Goal: Complete application form

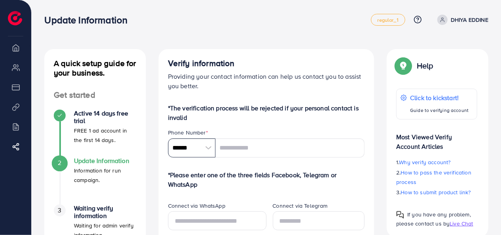
click at [191, 148] on input "******" at bounding box center [191, 147] width 47 height 19
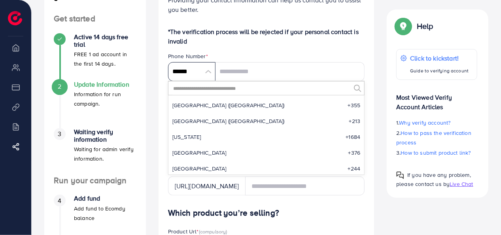
scroll to position [15, 0]
click at [193, 116] on li "Algeria (‫الجزائر‬‎) +213" at bounding box center [266, 122] width 196 height 16
type input "*******"
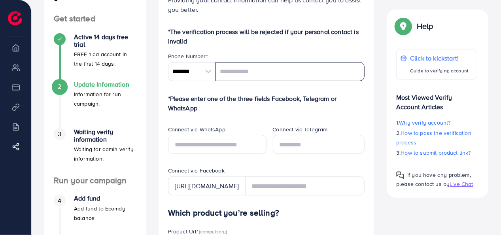
click at [240, 77] on input "tel" at bounding box center [290, 71] width 149 height 19
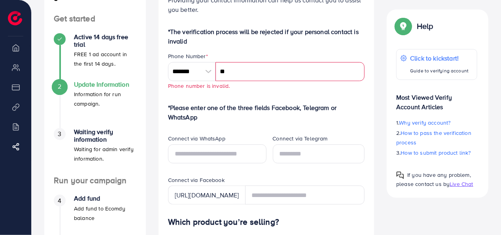
type input "*"
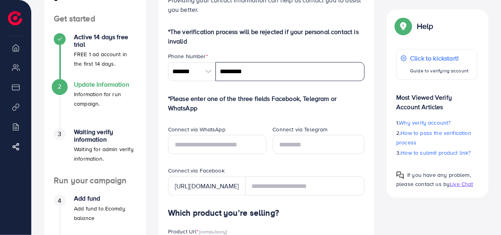
type input "*********"
click at [288, 44] on p "*The verification process will be rejected if your personal contact is invalid" at bounding box center [266, 36] width 197 height 19
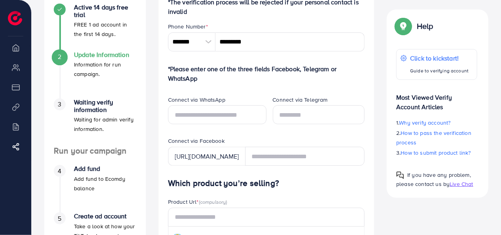
scroll to position [107, 0]
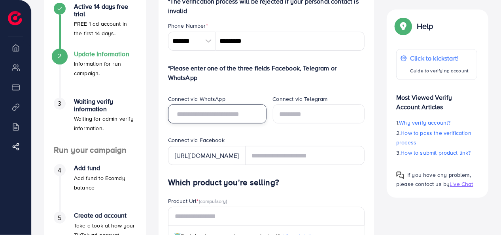
click at [231, 109] on input "text" at bounding box center [217, 113] width 98 height 19
type input "*********"
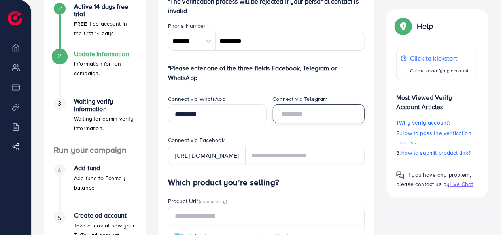
click at [300, 118] on input "text" at bounding box center [319, 113] width 92 height 19
type input "*****"
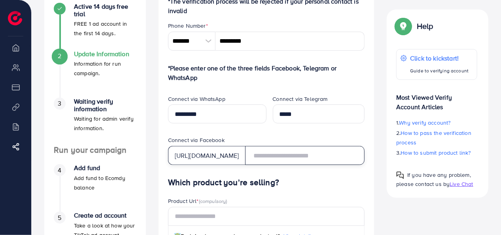
click at [278, 155] on input "text" at bounding box center [305, 155] width 120 height 19
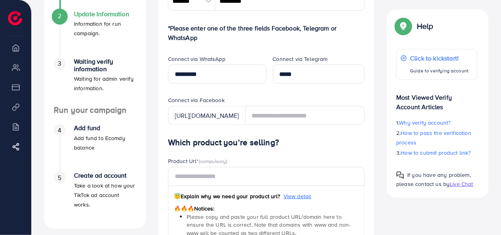
click at [314, 141] on h4 "Which product you’re selling?" at bounding box center [266, 143] width 197 height 10
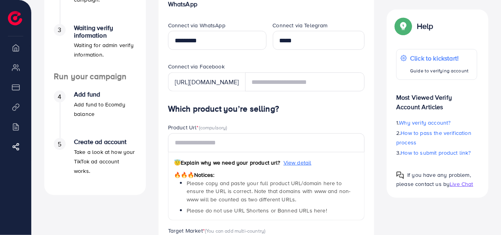
scroll to position [181, 0]
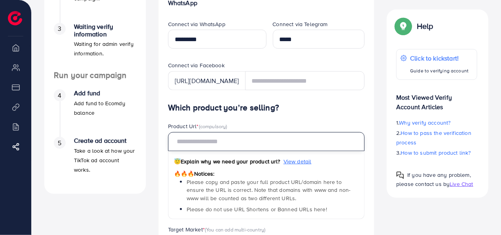
click at [222, 143] on input "text" at bounding box center [266, 141] width 197 height 19
click at [233, 144] on input "text" at bounding box center [266, 141] width 197 height 19
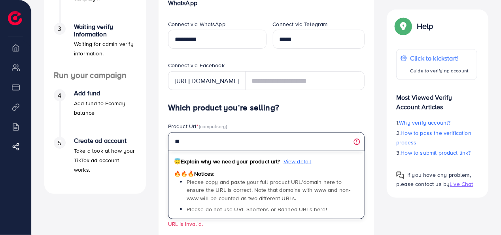
type input "*"
click at [251, 150] on input "text" at bounding box center [266, 141] width 197 height 19
click at [241, 141] on input "text" at bounding box center [266, 141] width 197 height 19
paste input "**********"
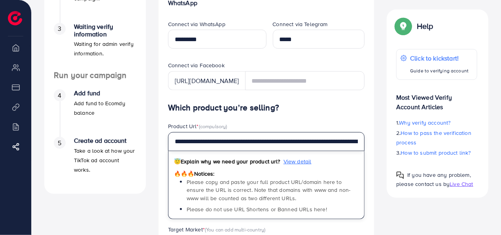
scroll to position [0, 133]
type input "**********"
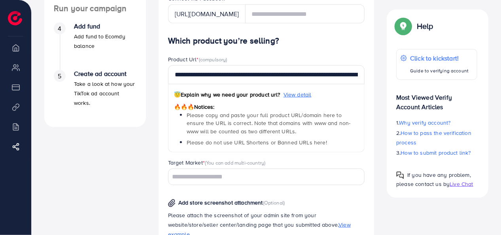
scroll to position [279, 0]
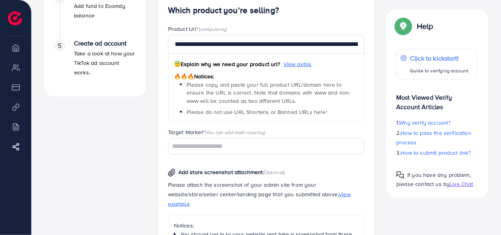
click at [227, 145] on input "Search for option" at bounding box center [261, 146] width 185 height 12
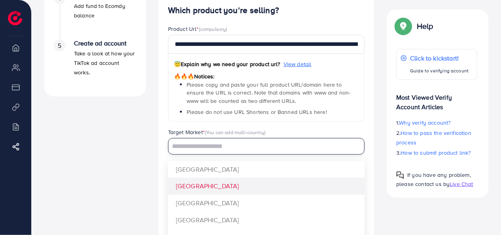
scroll to position [0, 0]
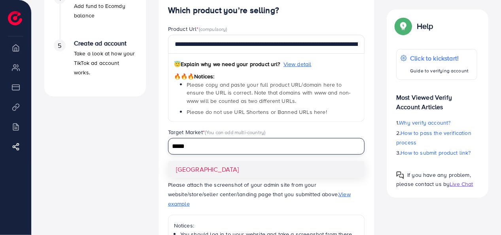
type input "*****"
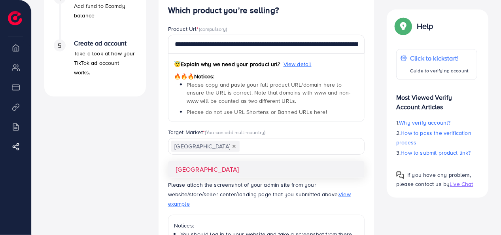
click at [202, 166] on div "**********" at bounding box center [266, 192] width 197 height 372
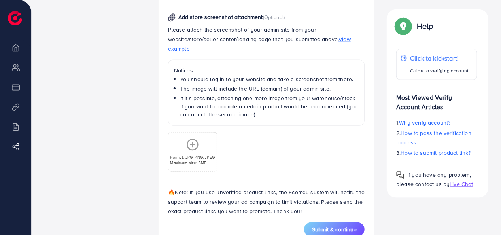
scroll to position [425, 0]
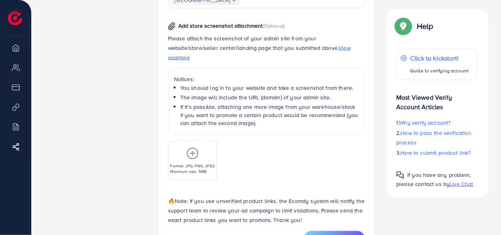
click at [193, 149] on icon at bounding box center [192, 153] width 13 height 13
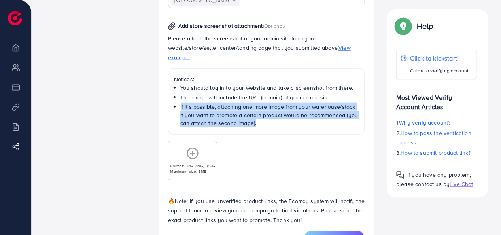
drag, startPoint x: 179, startPoint y: 96, endPoint x: 254, endPoint y: 120, distance: 79.0
click at [254, 120] on div "Notices: You should log in to your website and take a screenshot from there. Th…" at bounding box center [266, 101] width 197 height 66
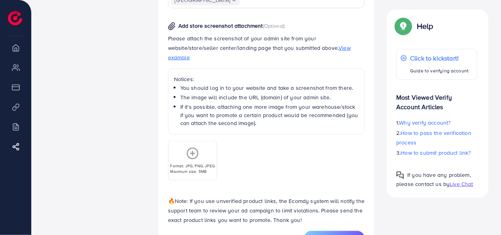
drag, startPoint x: 254, startPoint y: 120, endPoint x: 285, endPoint y: 154, distance: 45.9
click at [285, 154] on div "Format: JPG, PNG, JPEG Maximum size: 5MB" at bounding box center [266, 157] width 197 height 46
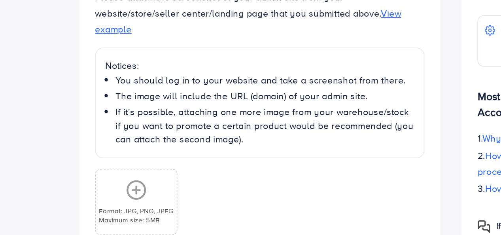
click at [188, 148] on circle at bounding box center [192, 153] width 11 height 11
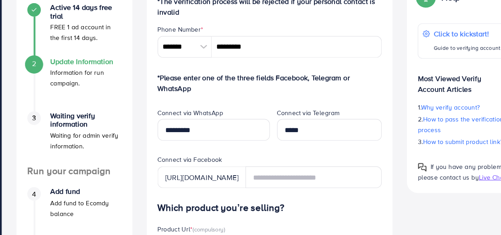
scroll to position [78, 0]
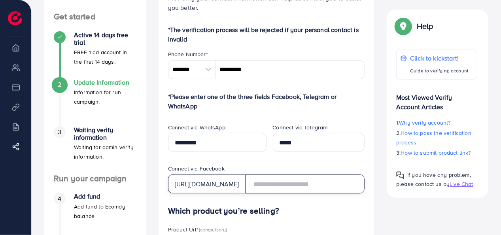
click at [296, 182] on input "text" at bounding box center [305, 183] width 120 height 19
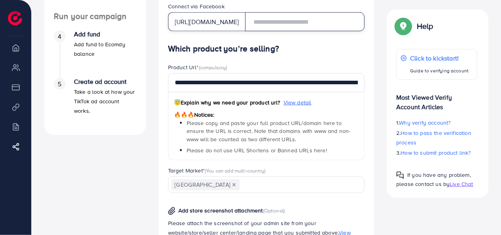
scroll to position [447, 0]
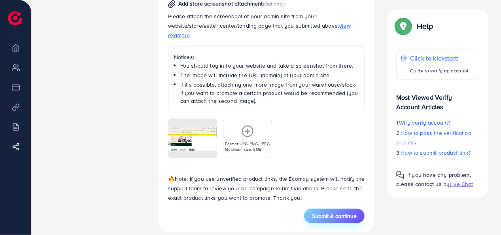
click at [329, 212] on span "Submit & continue" at bounding box center [334, 216] width 45 height 8
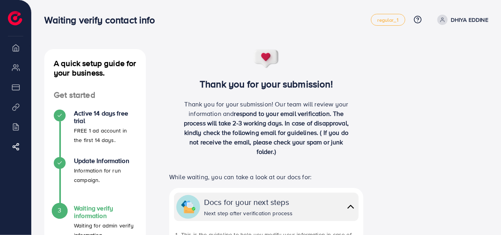
click at [225, 74] on div "Thank you for your submission! Thank you for your submission! Our team will rev…" at bounding box center [267, 105] width 216 height 113
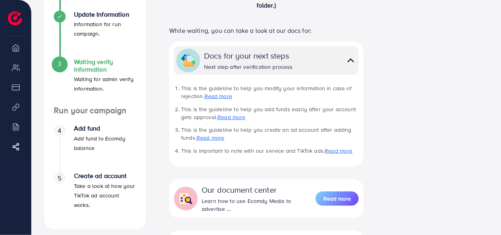
scroll to position [147, 0]
click at [15, 51] on li "Overview" at bounding box center [15, 48] width 31 height 16
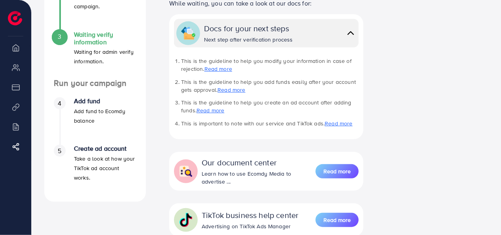
scroll to position [174, 0]
drag, startPoint x: 78, startPoint y: 84, endPoint x: 142, endPoint y: 96, distance: 65.6
click at [142, 96] on div "Run your campaign 4 Add fund Add fund to Ecomdy balance 5 Create ad account Tak…" at bounding box center [95, 135] width 102 height 114
drag, startPoint x: 142, startPoint y: 96, endPoint x: 157, endPoint y: 108, distance: 19.1
click at [157, 109] on div "Thank you for your submission! Thank you for your submission! Our team will rev…" at bounding box center [266, 89] width 229 height 429
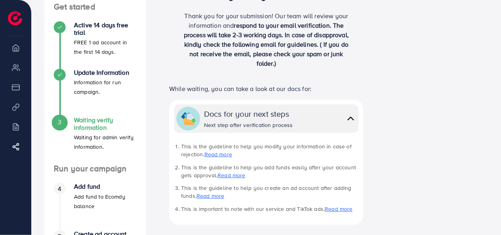
scroll to position [179, 0]
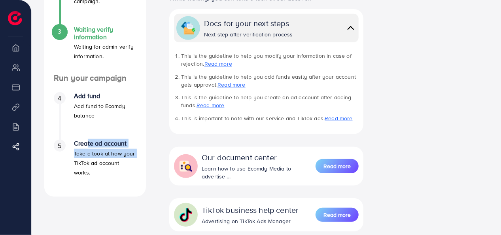
drag, startPoint x: 105, startPoint y: 144, endPoint x: 160, endPoint y: 160, distance: 56.8
click at [159, 159] on div "A quick setup guide for your business. Get started Active 14 days free trial FR…" at bounding box center [266, 84] width 457 height 429
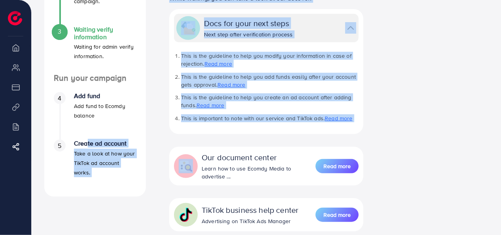
drag, startPoint x: 160, startPoint y: 160, endPoint x: 142, endPoint y: 175, distance: 23.2
click at [142, 175] on li "5 Create ad account Take a look at how your TikTok ad account works." at bounding box center [95, 163] width 102 height 47
click at [89, 145] on h4 "Create ad account" at bounding box center [105, 144] width 62 height 8
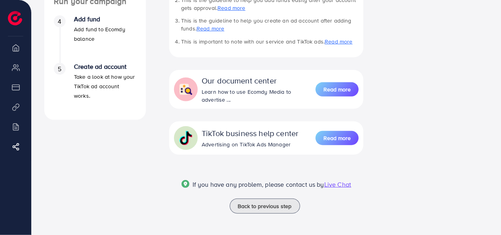
scroll to position [256, 0]
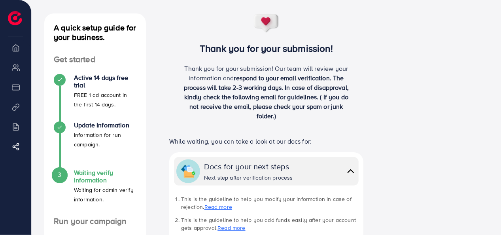
scroll to position [35, 0]
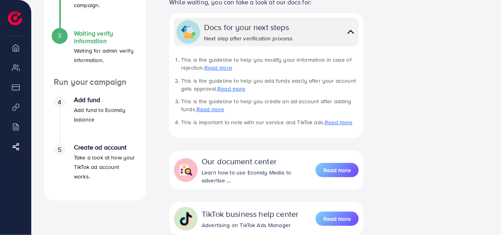
scroll to position [175, 0]
drag, startPoint x: 99, startPoint y: 153, endPoint x: 81, endPoint y: 168, distance: 23.9
click at [81, 168] on p "Take a look at how your TikTok ad account works." at bounding box center [105, 166] width 62 height 28
drag, startPoint x: 81, startPoint y: 168, endPoint x: 125, endPoint y: 172, distance: 44.5
click at [125, 172] on div "5 Create ad account Take a look at how your TikTok ad account works." at bounding box center [95, 161] width 83 height 37
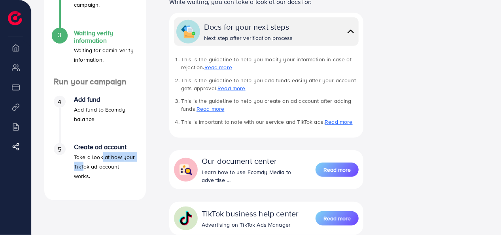
drag, startPoint x: 125, startPoint y: 172, endPoint x: 139, endPoint y: 194, distance: 26.3
click at [139, 194] on div "A quick setup guide for your business. Get started Active 14 days free trial FR…" at bounding box center [95, 37] width 102 height 326
click at [125, 185] on div "5 Create ad account Take a look at how your TikTok ad account works." at bounding box center [95, 166] width 83 height 47
click at [83, 178] on p "Take a look at how your TikTok ad account works." at bounding box center [105, 166] width 62 height 28
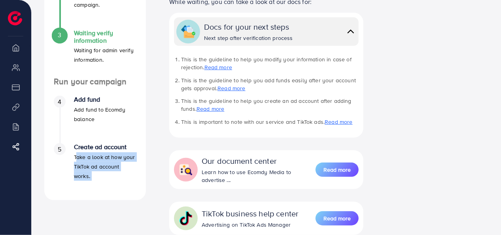
click at [83, 178] on p "Take a look at how your TikTok ad account works." at bounding box center [105, 166] width 62 height 28
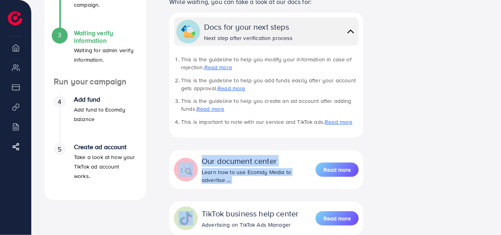
drag, startPoint x: 83, startPoint y: 178, endPoint x: 161, endPoint y: 189, distance: 78.3
click at [161, 189] on div "Thank you for your submission! Thank you for your submission! Our team will rev…" at bounding box center [267, 84] width 216 height 420
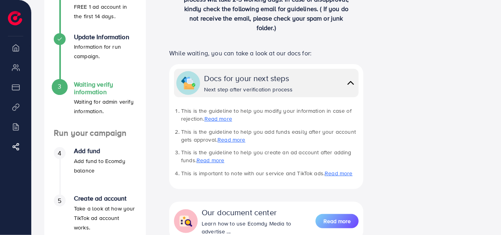
scroll to position [123, 0]
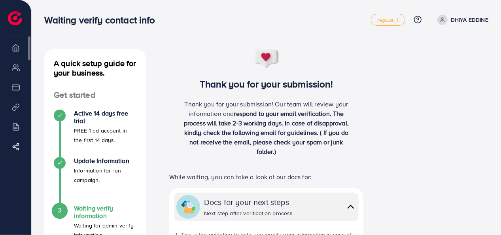
click at [18, 48] on li "Overview" at bounding box center [15, 48] width 31 height 16
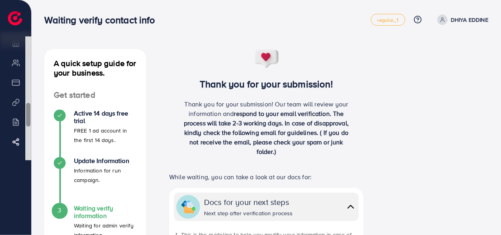
scroll to position [6, 0]
drag, startPoint x: 29, startPoint y: 53, endPoint x: 40, endPoint y: 164, distance: 111.2
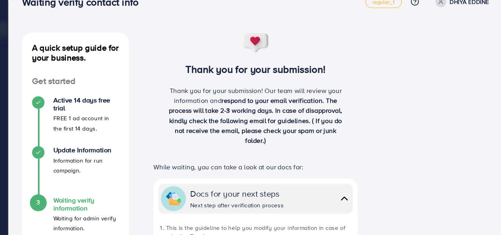
scroll to position [8, 0]
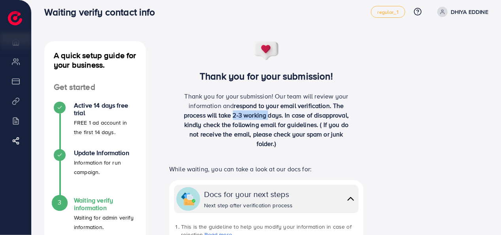
drag, startPoint x: 233, startPoint y: 114, endPoint x: 267, endPoint y: 115, distance: 33.6
click at [267, 115] on span "respond to your email verification. The process will take 2-3 working days. In …" at bounding box center [266, 124] width 165 height 47
drag, startPoint x: 267, startPoint y: 115, endPoint x: 254, endPoint y: 121, distance: 14.1
click at [254, 121] on span "respond to your email verification. The process will take 2-3 working days. In …" at bounding box center [266, 124] width 165 height 47
click at [231, 116] on span "respond to your email verification. The process will take 2-3 working days. In …" at bounding box center [266, 124] width 165 height 47
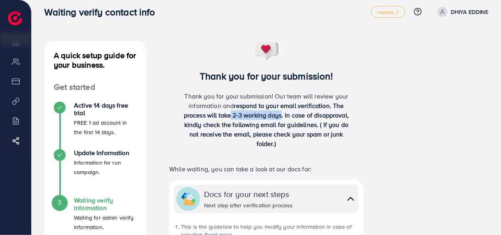
drag, startPoint x: 231, startPoint y: 116, endPoint x: 270, endPoint y: 114, distance: 39.6
click at [270, 114] on span "respond to your email verification. The process will take 2-3 working days. In …" at bounding box center [266, 124] width 165 height 47
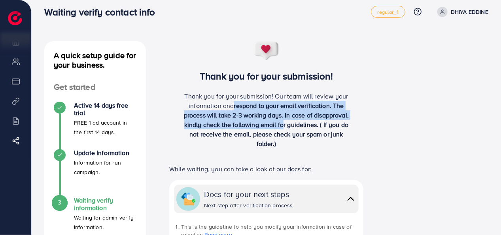
drag, startPoint x: 231, startPoint y: 108, endPoint x: 283, endPoint y: 126, distance: 55.8
click at [283, 126] on p "Thank you for your submission! Our team will review your information and respon…" at bounding box center [266, 119] width 172 height 57
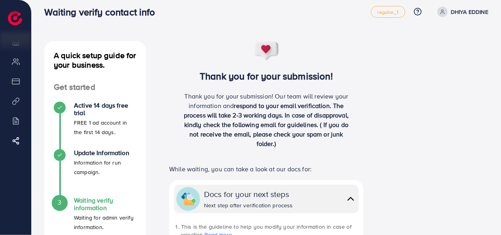
drag, startPoint x: 283, startPoint y: 126, endPoint x: 243, endPoint y: 141, distance: 42.5
click at [243, 142] on p "Thank you for your submission! Our team will review your information and respon…" at bounding box center [266, 119] width 172 height 57
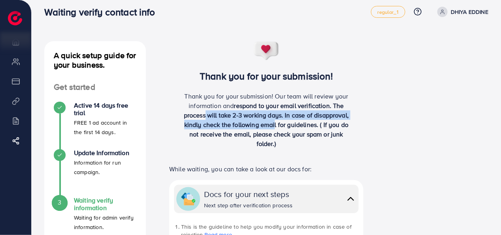
drag, startPoint x: 205, startPoint y: 115, endPoint x: 286, endPoint y: 126, distance: 81.8
click at [285, 126] on span "respond to your email verification. The process will take 2-3 working days. In …" at bounding box center [266, 124] width 165 height 47
drag, startPoint x: 286, startPoint y: 126, endPoint x: 301, endPoint y: 136, distance: 18.3
click at [301, 136] on span "respond to your email verification. The process will take 2-3 working days. In …" at bounding box center [266, 124] width 165 height 47
drag, startPoint x: 270, startPoint y: 118, endPoint x: 290, endPoint y: 131, distance: 24.4
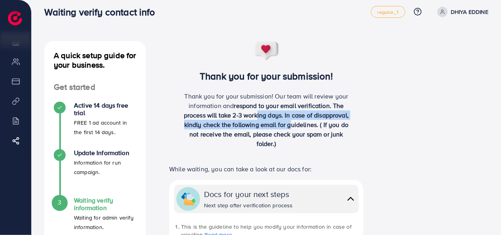
click at [290, 130] on span "respond to your email verification. The process will take 2-3 working days. In …" at bounding box center [266, 124] width 165 height 47
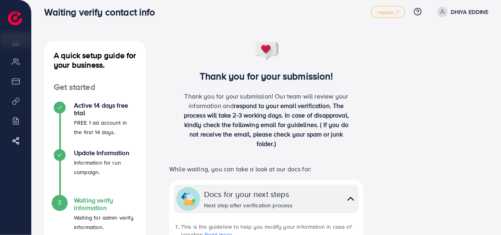
drag, startPoint x: 290, startPoint y: 131, endPoint x: 291, endPoint y: 140, distance: 8.8
click at [291, 140] on p "Thank you for your submission! Our team will review your information and respon…" at bounding box center [266, 119] width 172 height 57
drag, startPoint x: 228, startPoint y: 120, endPoint x: 297, endPoint y: 126, distance: 69.8
click at [296, 126] on span "respond to your email verification. The process will take 2-3 working days. In …" at bounding box center [266, 124] width 165 height 47
drag, startPoint x: 297, startPoint y: 126, endPoint x: 306, endPoint y: 131, distance: 10.1
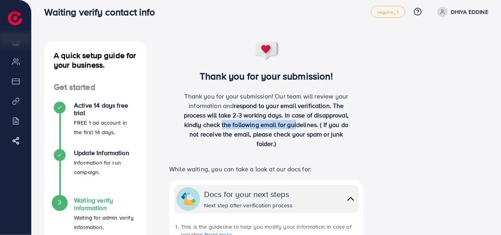
click at [306, 131] on span "respond to your email verification. The process will take 2-3 working days. In …" at bounding box center [266, 124] width 165 height 47
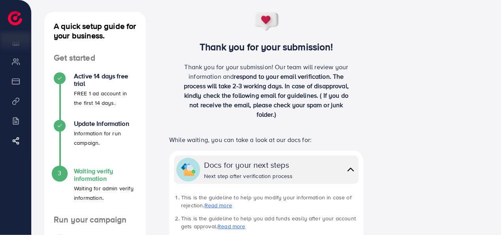
scroll to position [40, 0]
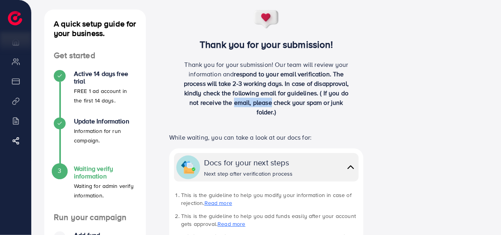
drag, startPoint x: 232, startPoint y: 100, endPoint x: 293, endPoint y: 104, distance: 61.4
click at [293, 104] on span "respond to your email verification. The process will take 2-3 working days. In …" at bounding box center [266, 93] width 165 height 47
drag, startPoint x: 293, startPoint y: 104, endPoint x: 309, endPoint y: 112, distance: 17.5
click at [309, 112] on p "Thank you for your submission! Our team will review your information and respon…" at bounding box center [266, 88] width 172 height 57
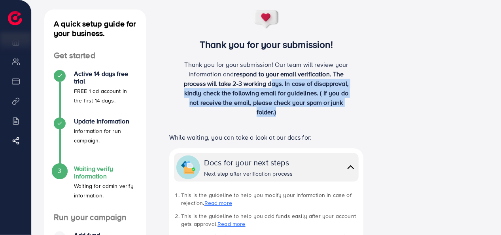
drag, startPoint x: 309, startPoint y: 112, endPoint x: 270, endPoint y: 84, distance: 48.2
click at [270, 84] on p "Thank you for your submission! Our team will review your information and respon…" at bounding box center [266, 88] width 172 height 57
click at [350, 93] on p "Thank you for your submission! Our team will review your information and respon…" at bounding box center [266, 88] width 172 height 57
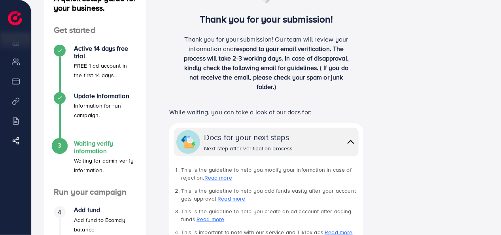
scroll to position [68, 0]
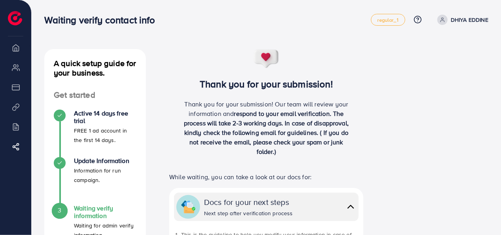
scroll to position [75, 0]
